Goal: Navigation & Orientation: Go to known website

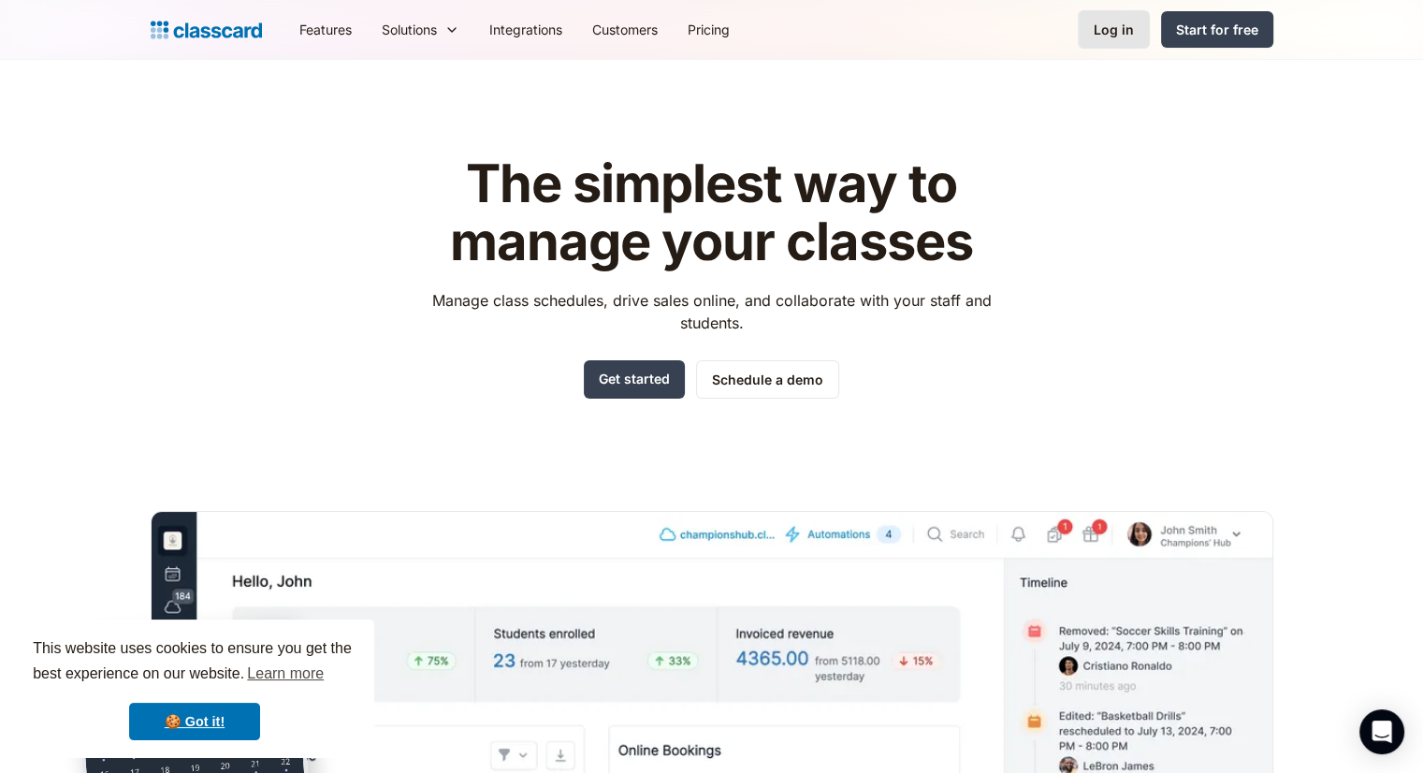
click at [1105, 19] on link "Log in" at bounding box center [1114, 29] width 72 height 38
click at [1118, 34] on div "Log in" at bounding box center [1114, 30] width 40 height 20
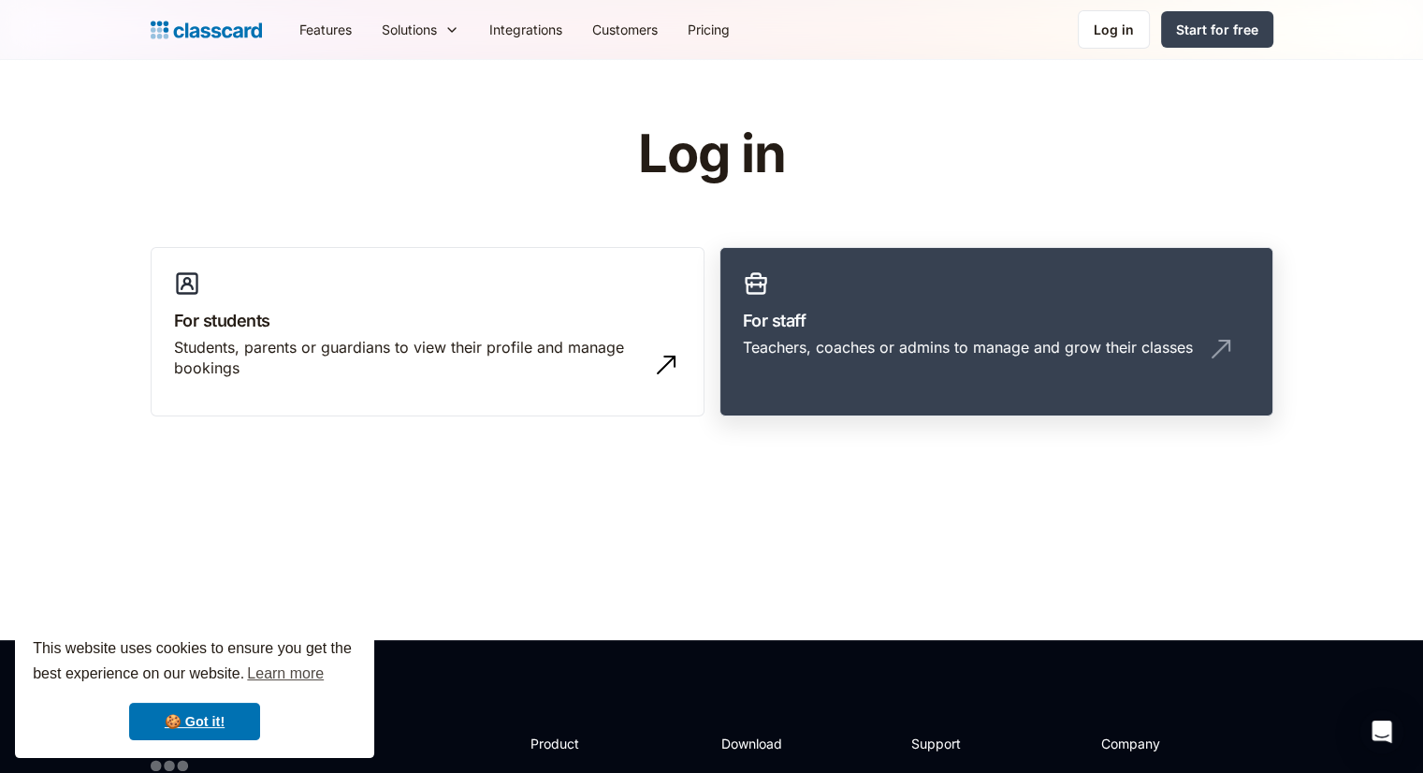
click at [842, 351] on div "Teachers, coaches or admins to manage and grow their classes" at bounding box center [968, 347] width 450 height 21
